Goal: Task Accomplishment & Management: Use online tool/utility

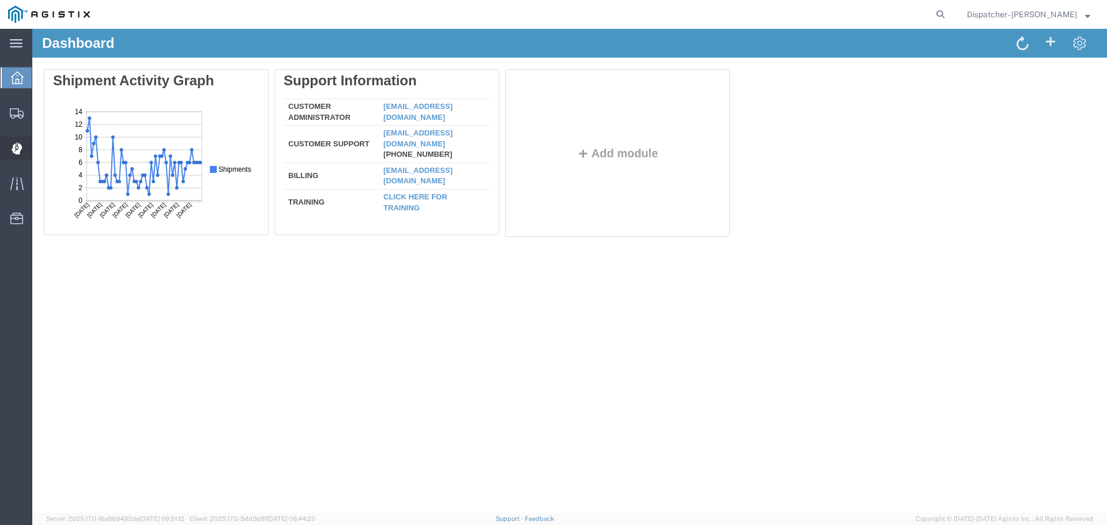
click at [7, 147] on div at bounding box center [17, 148] width 32 height 23
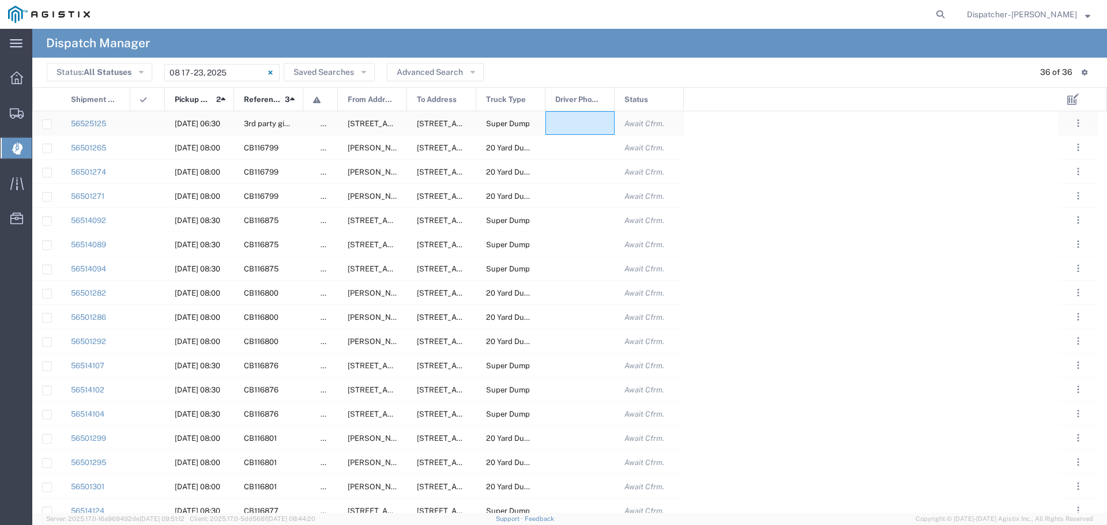
click at [590, 121] on div at bounding box center [580, 123] width 69 height 24
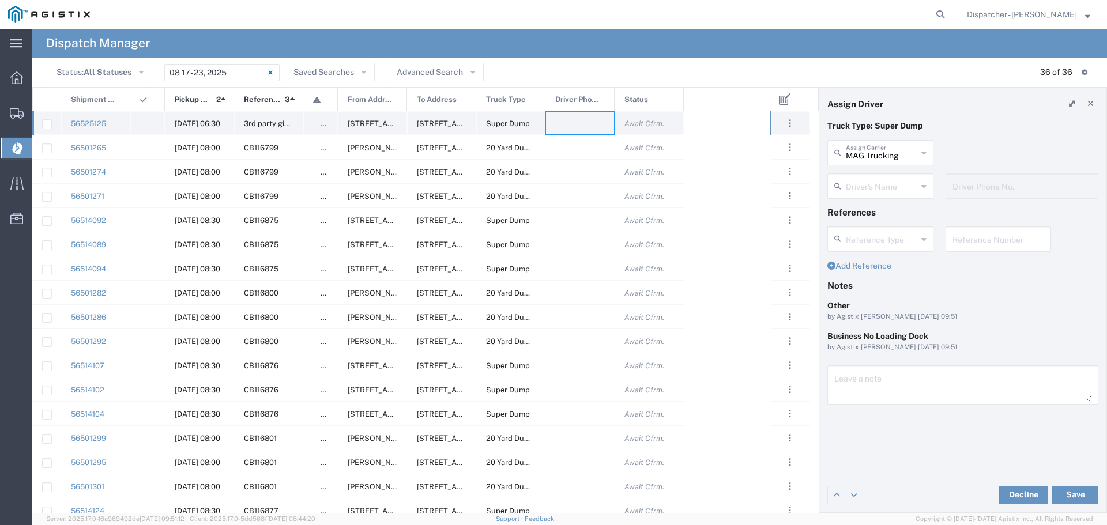
click at [575, 129] on div at bounding box center [580, 123] width 69 height 24
click at [924, 186] on icon at bounding box center [923, 186] width 5 height 18
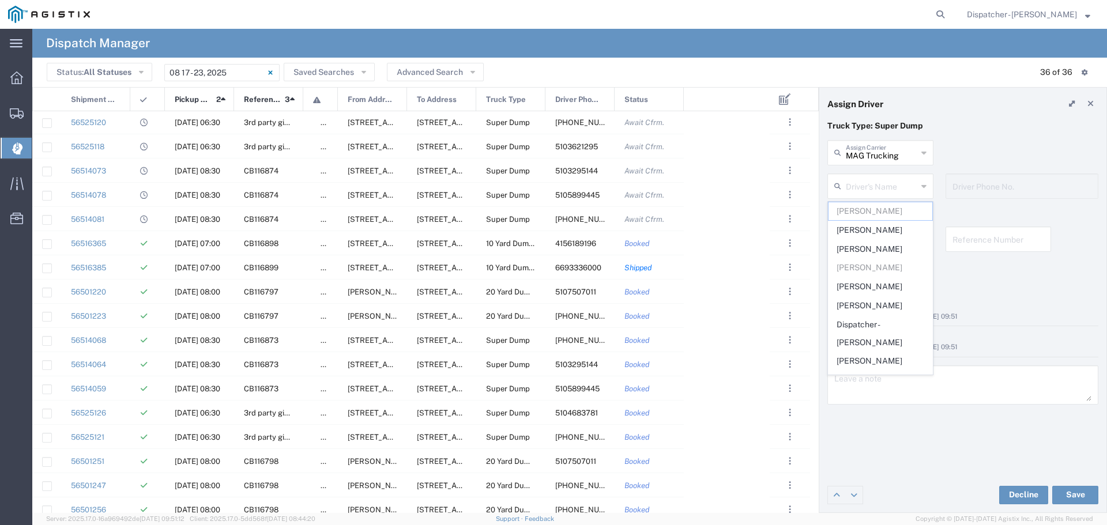
click at [182, 96] on span "Pickup Date and Time" at bounding box center [193, 100] width 37 height 24
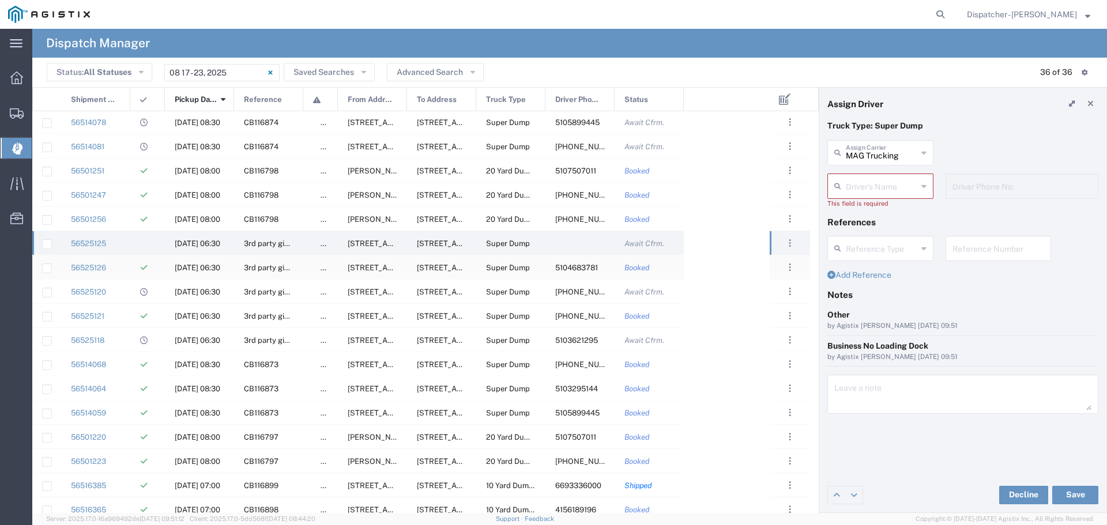
click at [577, 270] on span "5104683781" at bounding box center [576, 268] width 43 height 9
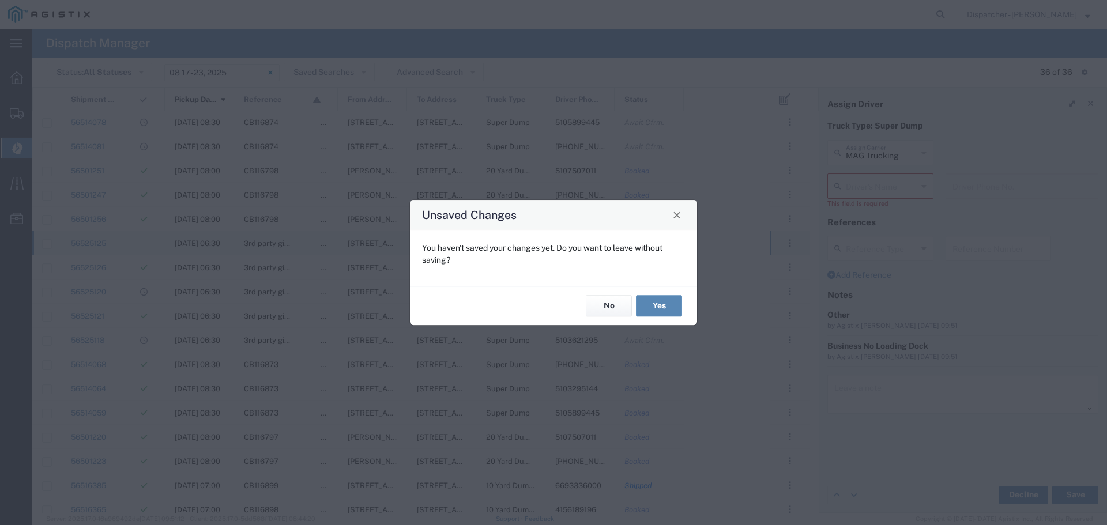
click at [667, 306] on button "Yes" at bounding box center [659, 306] width 46 height 21
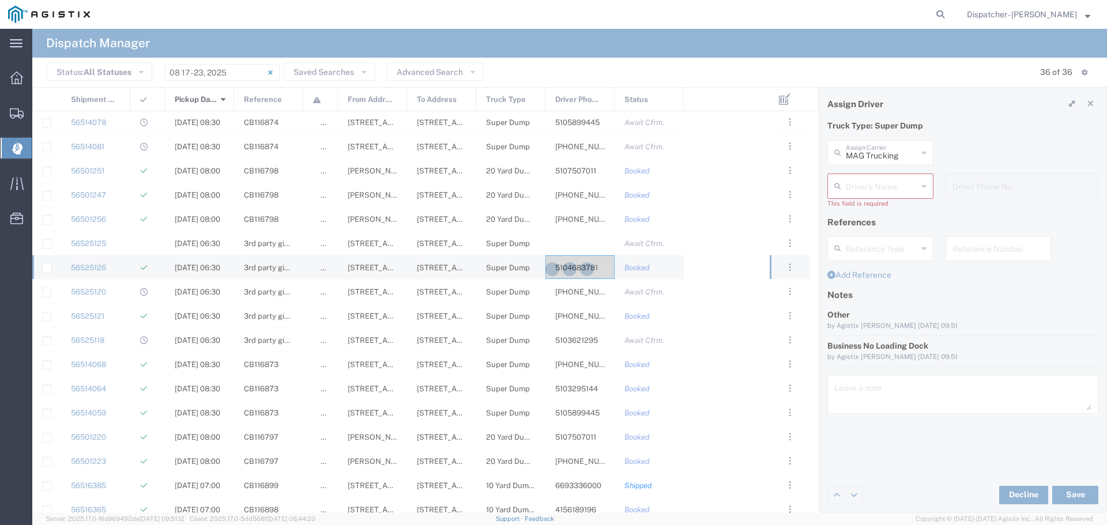
type input "Chung Nguyen"
type input "5104683781"
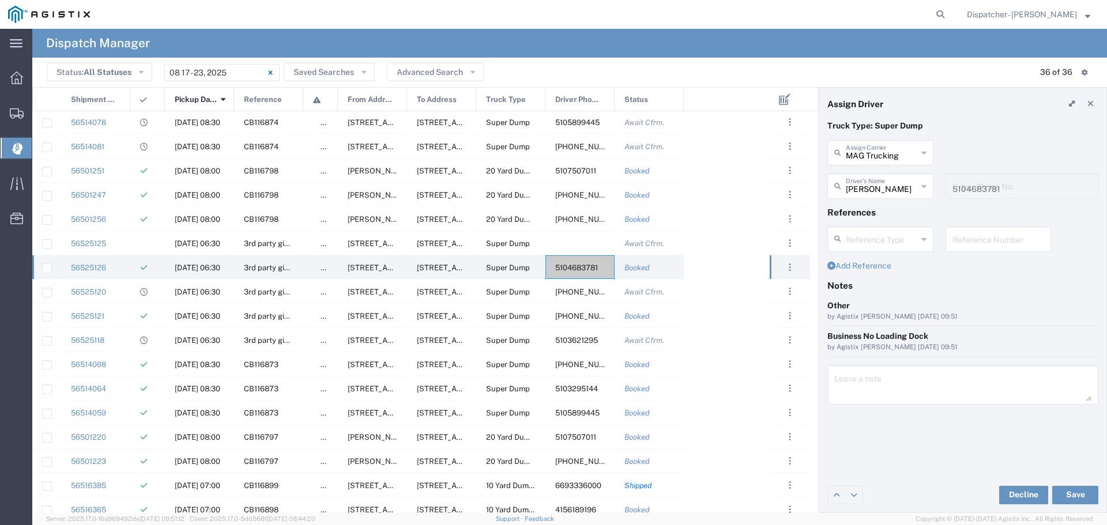
click at [925, 187] on icon at bounding box center [923, 186] width 5 height 18
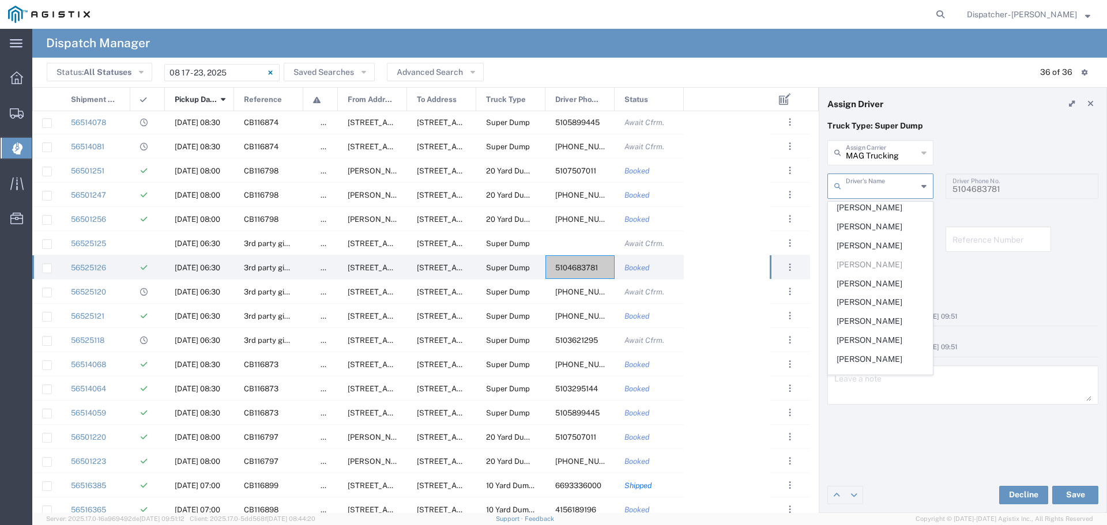
scroll to position [283, 0]
click at [868, 258] on span "Jaswinder Singh" at bounding box center [881, 249] width 104 height 18
type input "Jaswinder Singh"
type input "925-584-9590"
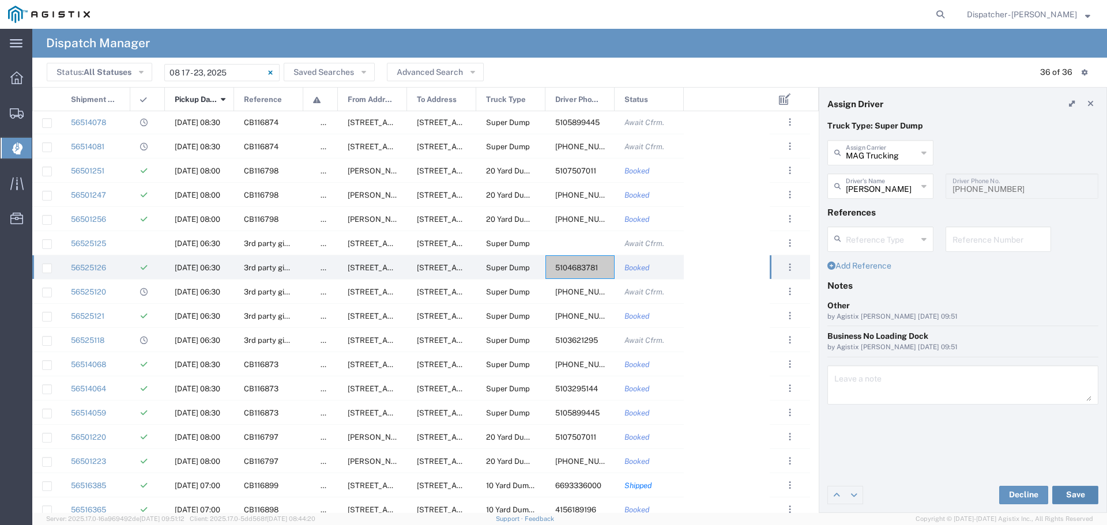
click at [1081, 498] on button "Save" at bounding box center [1075, 495] width 46 height 18
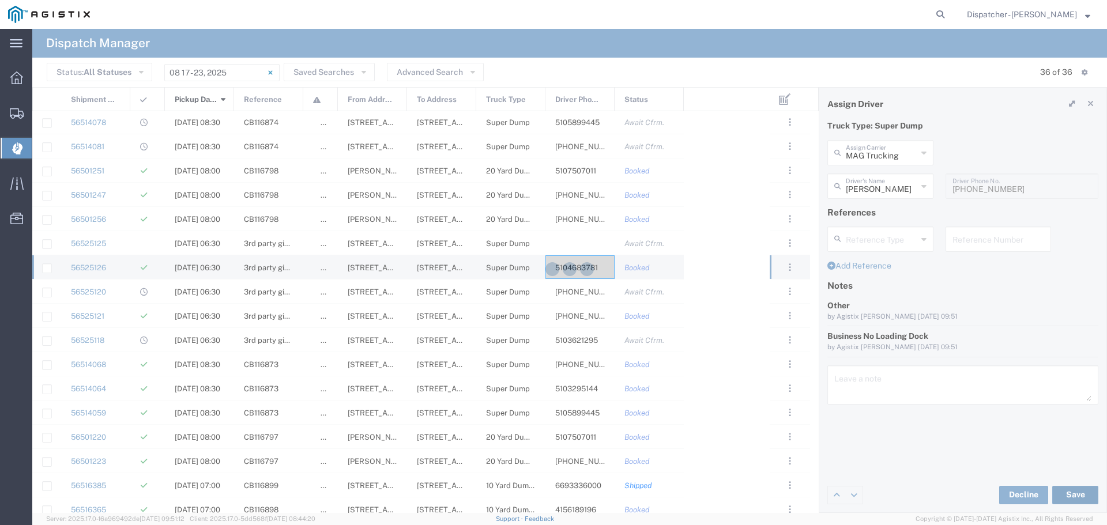
type input "Jaswinder Singh"
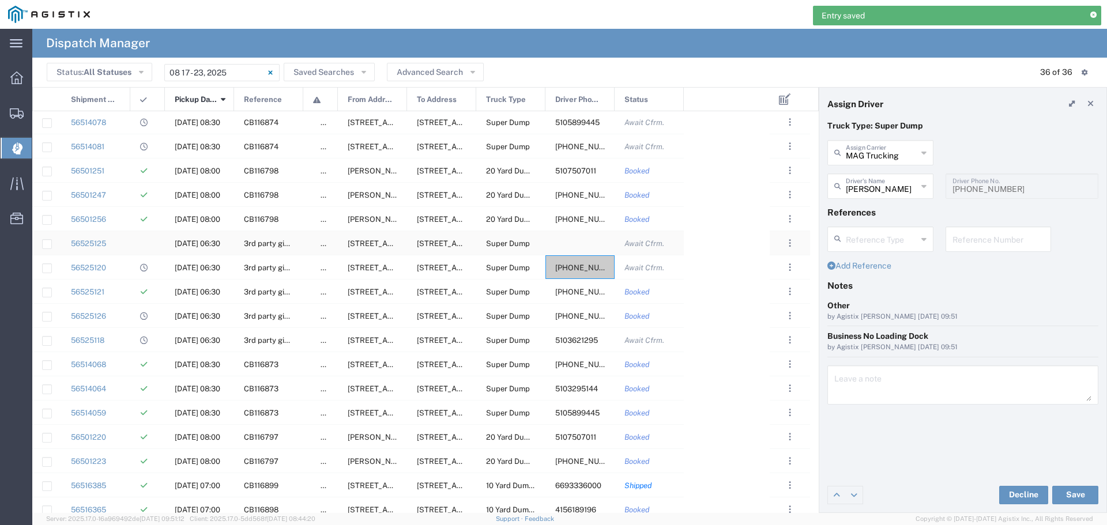
click at [568, 238] on div at bounding box center [580, 243] width 69 height 24
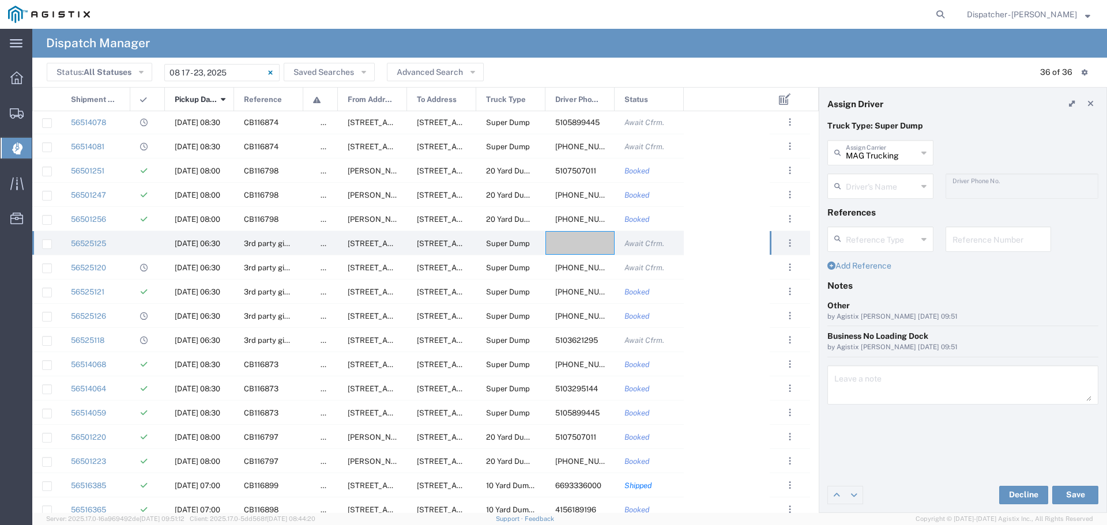
click at [923, 183] on icon at bounding box center [923, 186] width 5 height 18
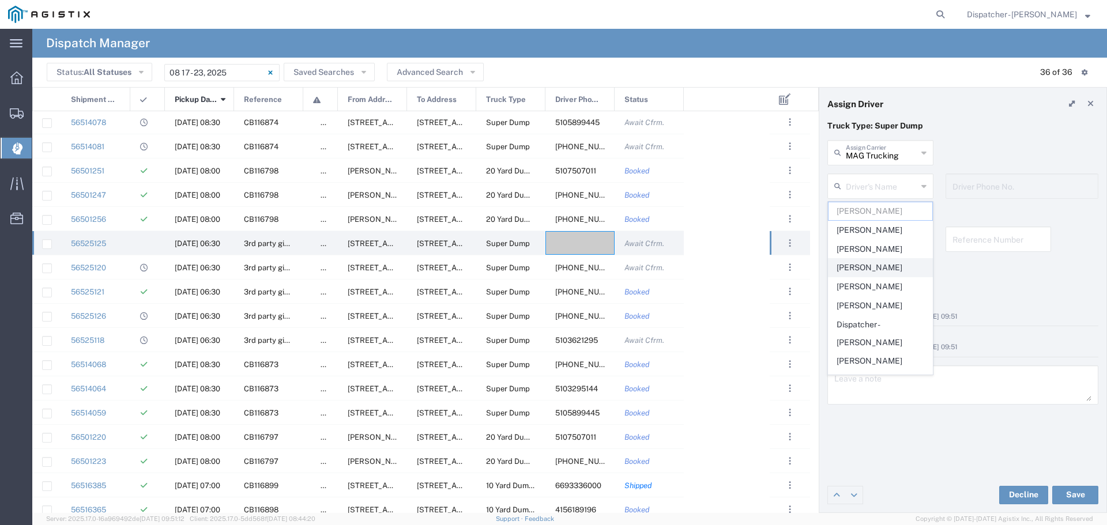
click at [866, 261] on span "Chung Nguyen" at bounding box center [881, 268] width 104 height 18
type input "Chung Nguyen"
type input "5104683781"
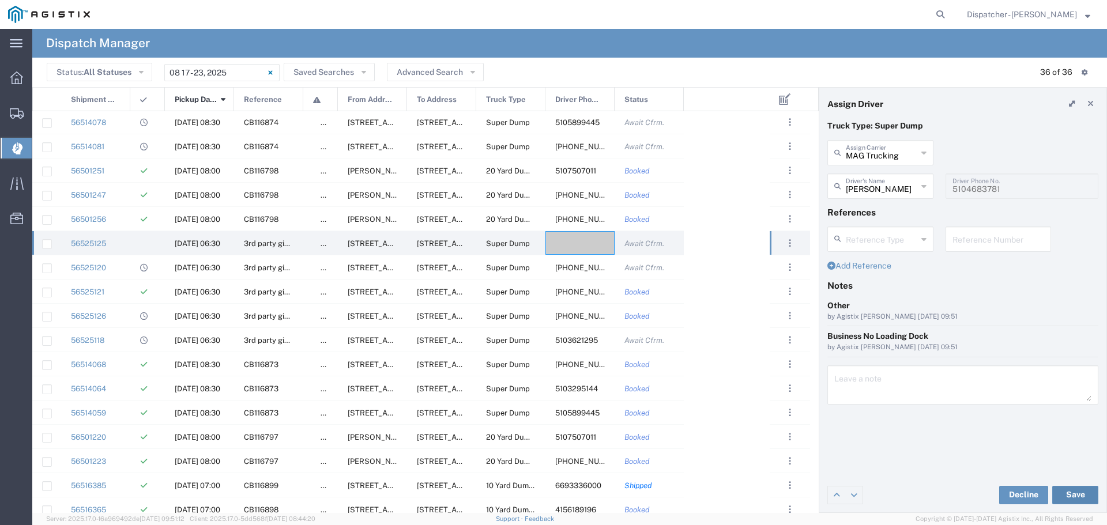
click at [1078, 488] on button "Save" at bounding box center [1075, 495] width 46 height 18
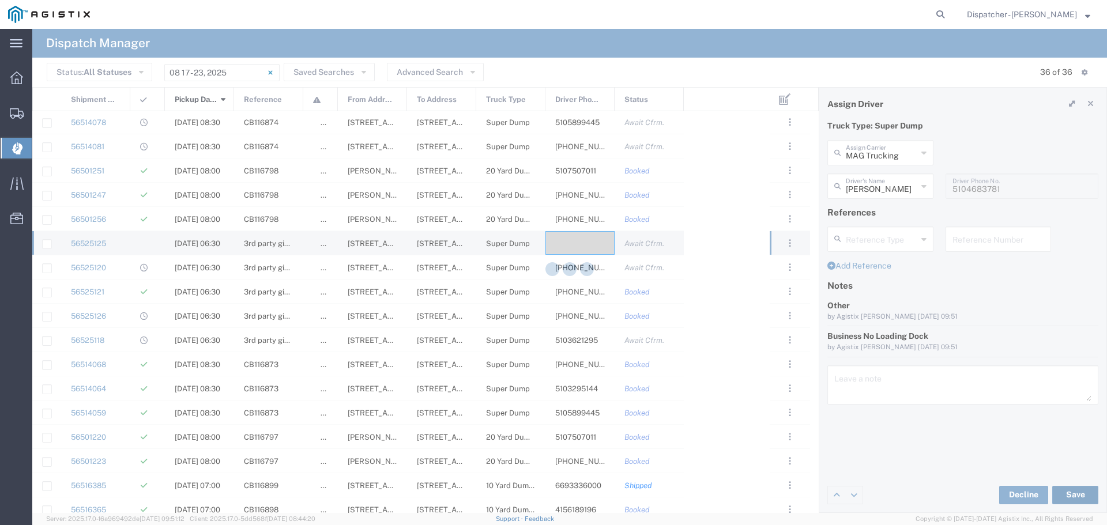
type input "Chung Nguyen"
